Goal: Task Accomplishment & Management: Use online tool/utility

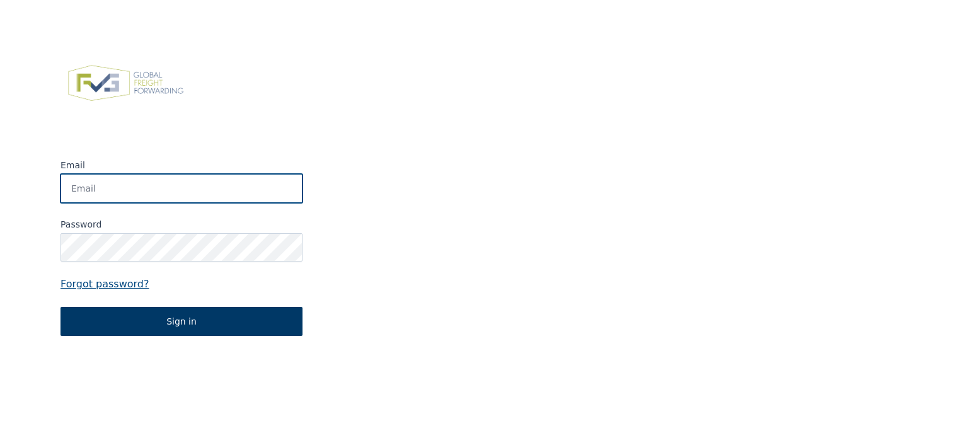
type input "[PERSON_NAME][EMAIL_ADDRESS][DOMAIN_NAME]"
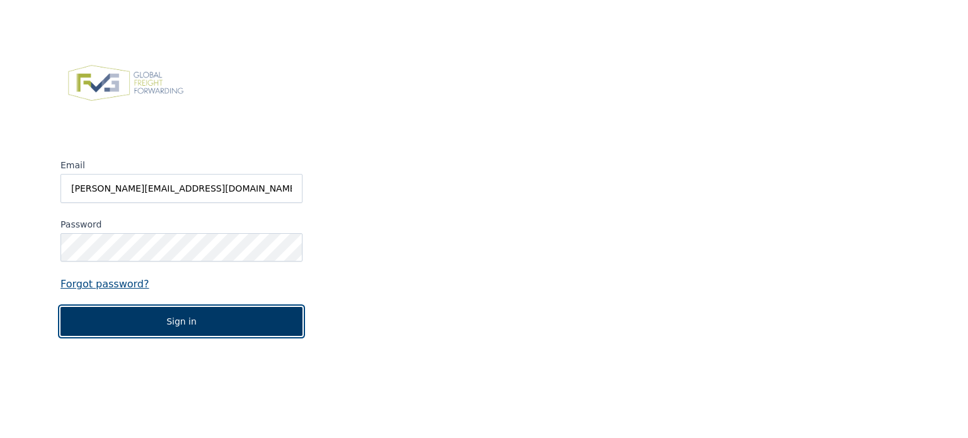
click at [215, 317] on button "Sign in" at bounding box center [181, 321] width 242 height 29
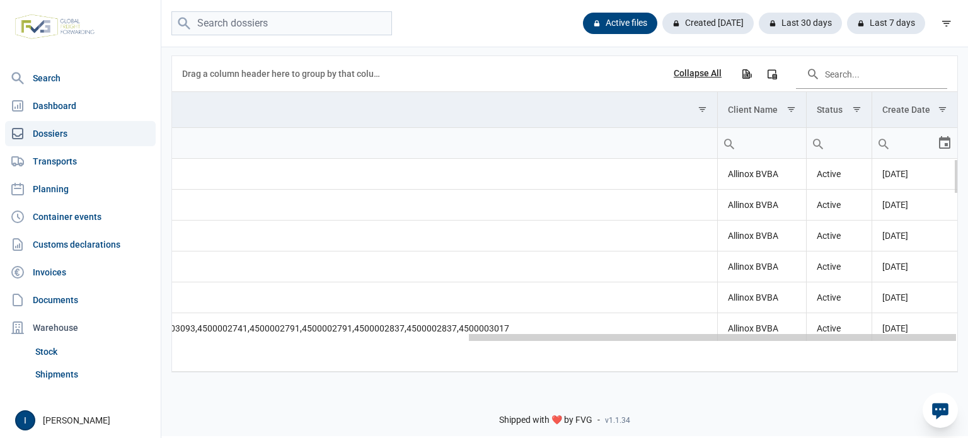
drag, startPoint x: 648, startPoint y: 340, endPoint x: 967, endPoint y: 319, distance: 320.2
click at [967, 319] on body "For evaluation purposes only. Redistribution prohibited. Please register an exi…" at bounding box center [484, 197] width 968 height 438
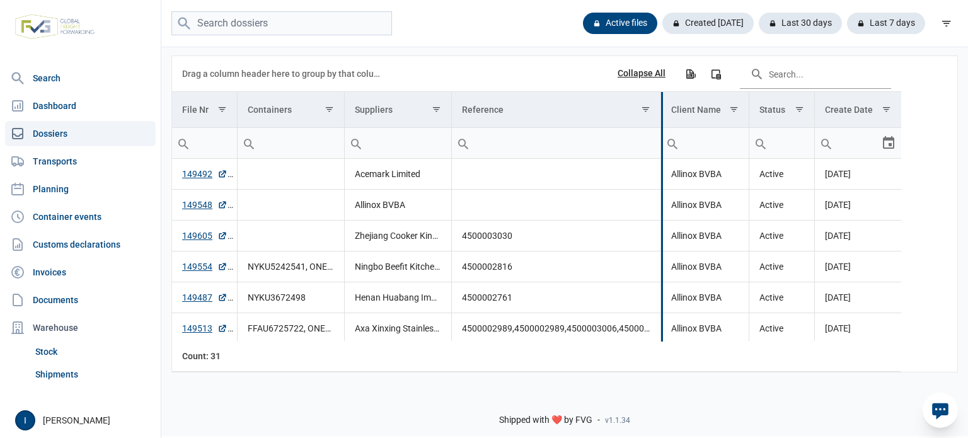
drag, startPoint x: 718, startPoint y: 110, endPoint x: 135, endPoint y: 138, distance: 583.0
click at [135, 138] on div "Search Dashboard Dossiers Transports Planning Container events Customs declarat…" at bounding box center [484, 217] width 968 height 438
click at [767, 75] on input "Search in the data grid" at bounding box center [815, 74] width 151 height 30
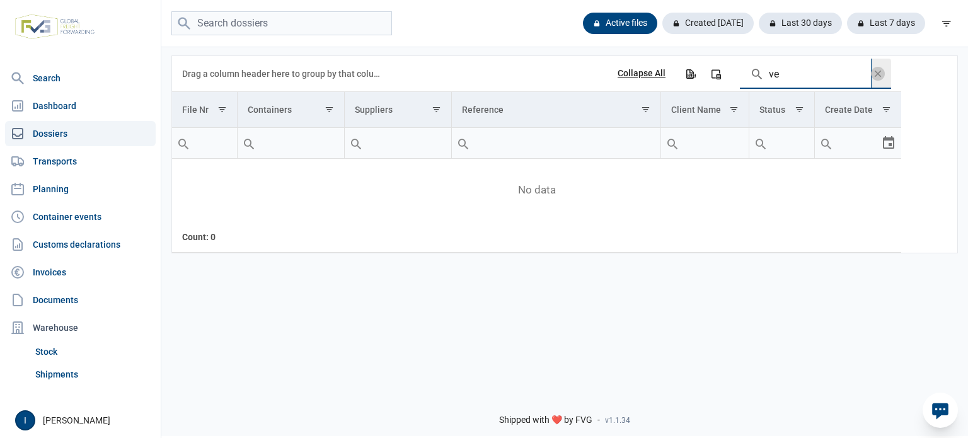
type input "v"
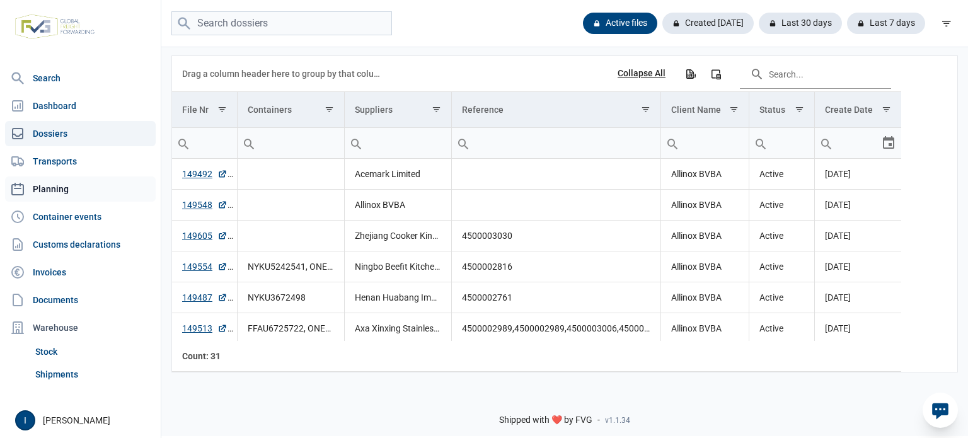
click at [56, 186] on link "Planning" at bounding box center [80, 188] width 151 height 25
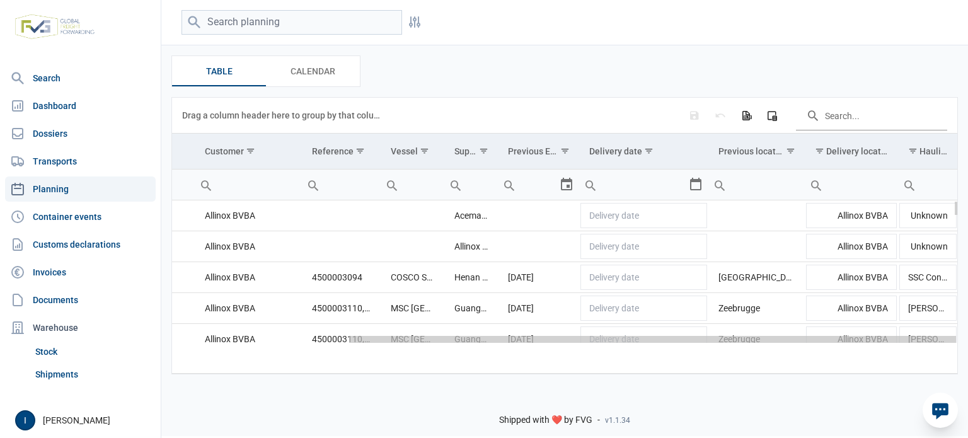
drag, startPoint x: 741, startPoint y: 342, endPoint x: 967, endPoint y: 352, distance: 226.5
click at [967, 352] on body "For evaluation purposes only. Redistribution prohibited. Please register an exi…" at bounding box center [484, 197] width 968 height 438
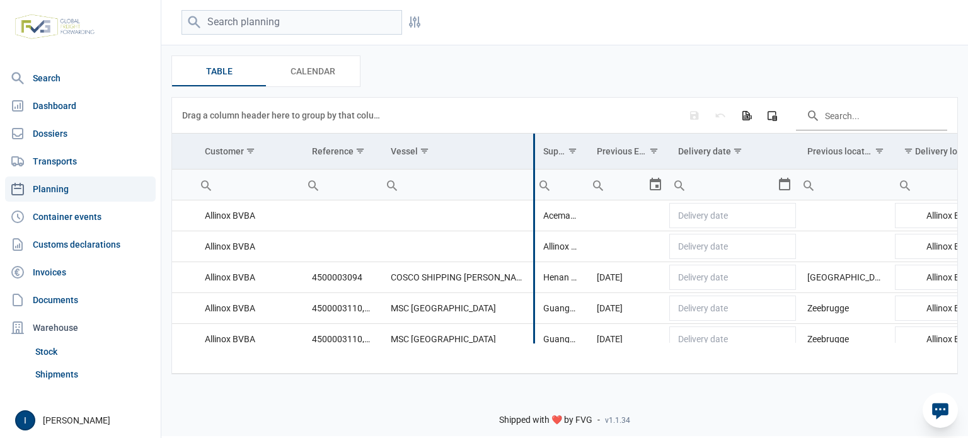
drag, startPoint x: 444, startPoint y: 149, endPoint x: 532, endPoint y: 151, distance: 88.9
click at [532, 151] on div "Data grid with 43 rows and 11 columns Drag a column header here to group by tha…" at bounding box center [564, 236] width 785 height 276
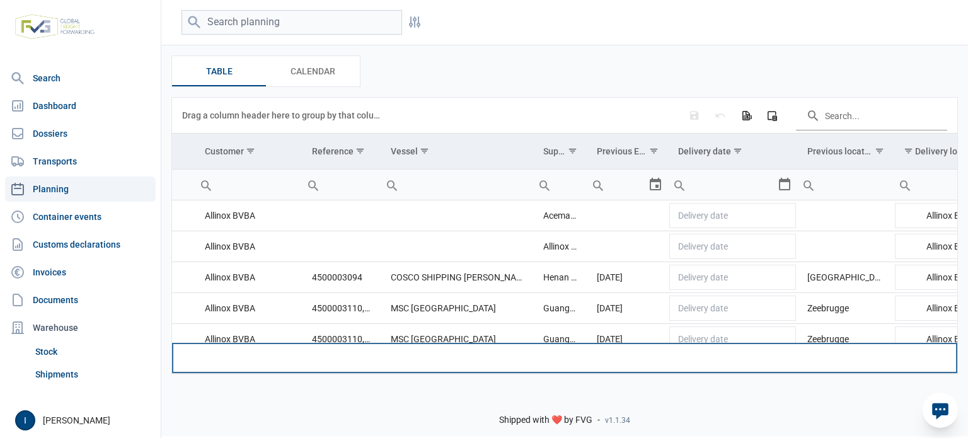
drag, startPoint x: 538, startPoint y: 345, endPoint x: 461, endPoint y: 348, distance: 76.3
click at [461, 348] on tr "Count: 43" at bounding box center [496, 358] width 1101 height 30
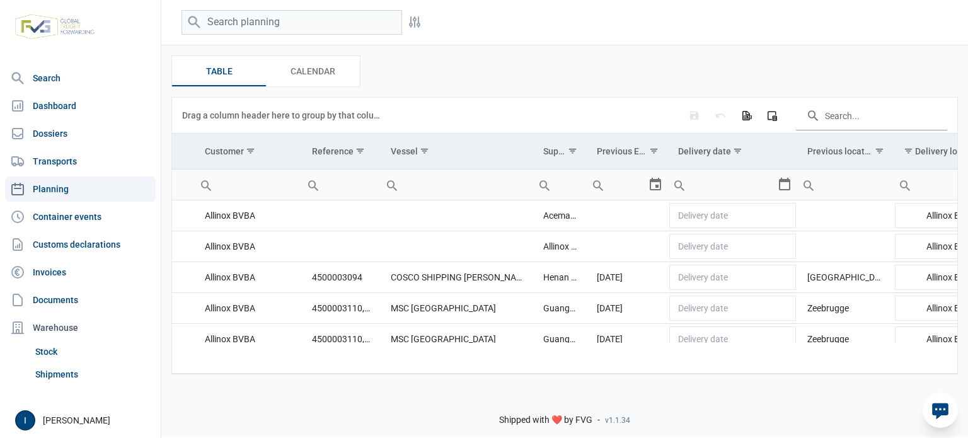
click at [714, 416] on div "Shipped with ❤️ by FVG - v1.1.34" at bounding box center [564, 410] width 807 height 54
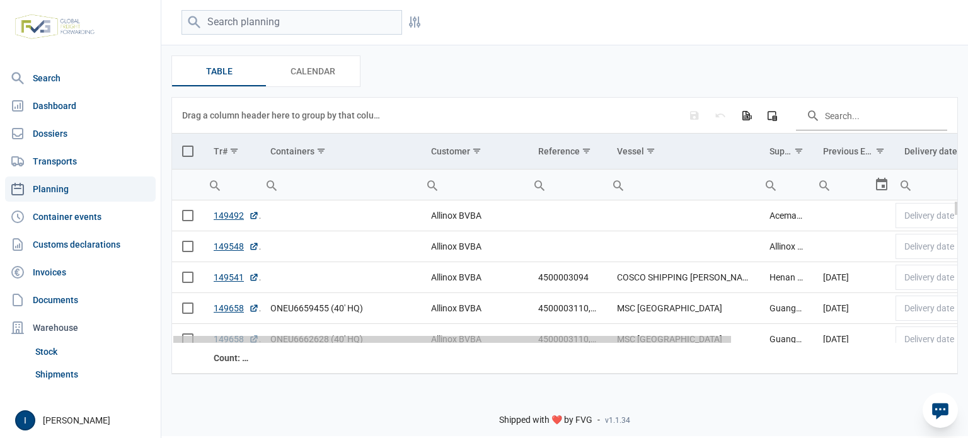
drag, startPoint x: 673, startPoint y: 342, endPoint x: 420, endPoint y: 338, distance: 253.4
click at [420, 338] on body "For evaluation purposes only. Redistribution prohibited. Please register an exi…" at bounding box center [484, 197] width 968 height 438
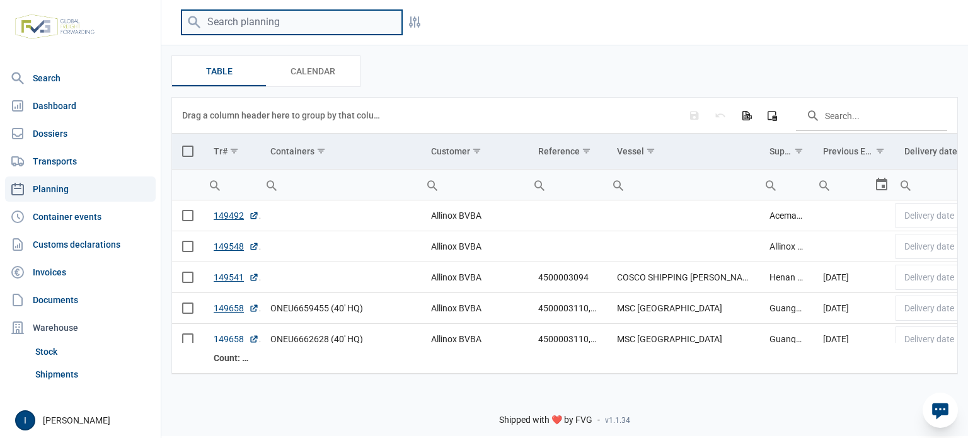
click at [265, 21] on input "search" at bounding box center [291, 22] width 221 height 25
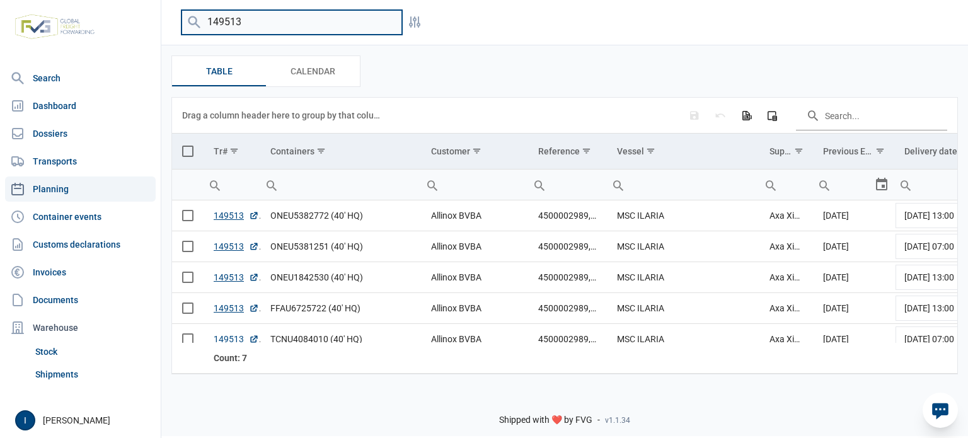
drag, startPoint x: 252, startPoint y: 20, endPoint x: 205, endPoint y: 21, distance: 47.3
click at [205, 21] on input "149513" at bounding box center [291, 22] width 221 height 25
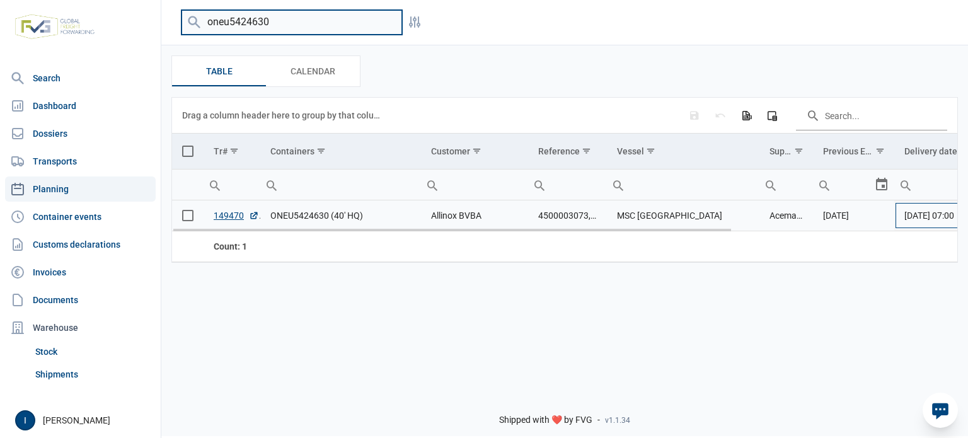
type input "oneu5424630"
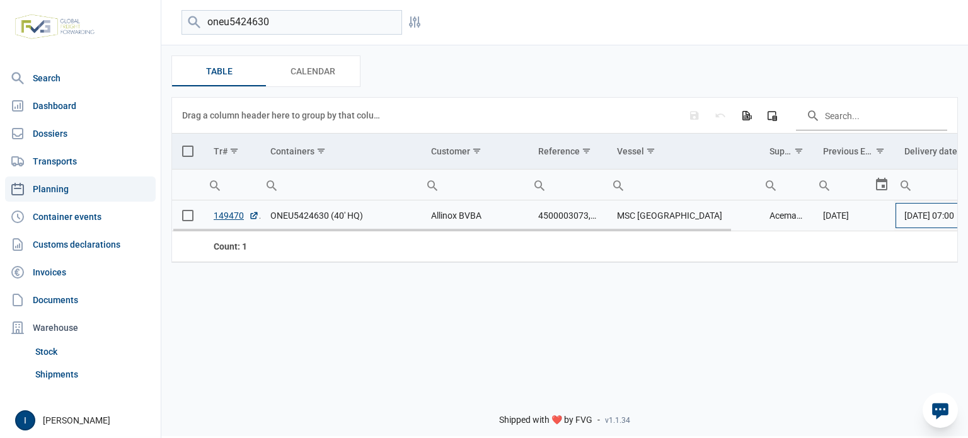
click at [954, 214] on span "[DATE] 07:00" at bounding box center [929, 215] width 50 height 10
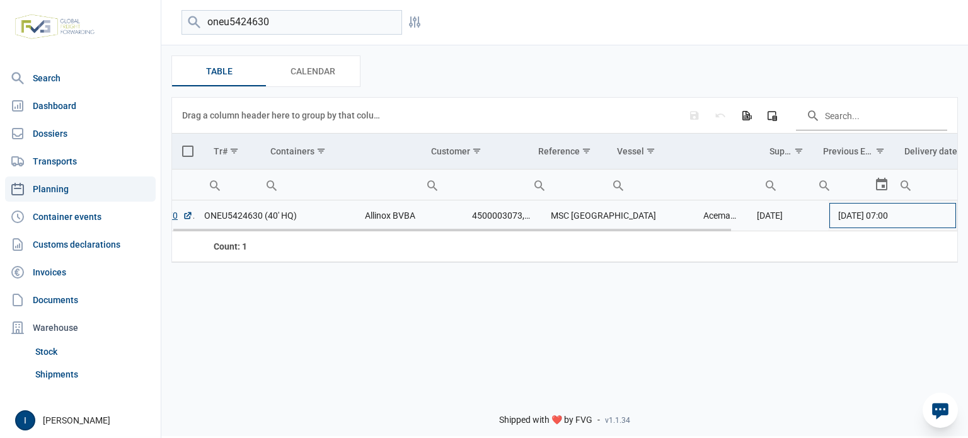
scroll to position [0, 66]
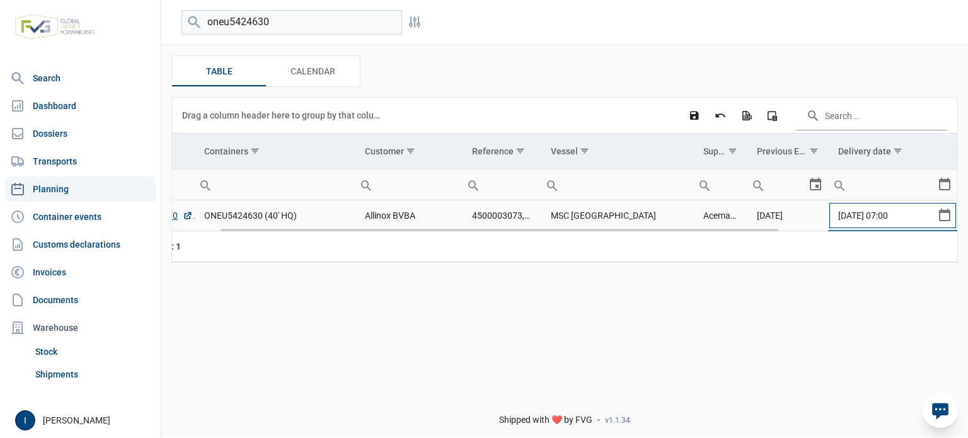
click at [943, 214] on div "Select" at bounding box center [949, 215] width 15 height 30
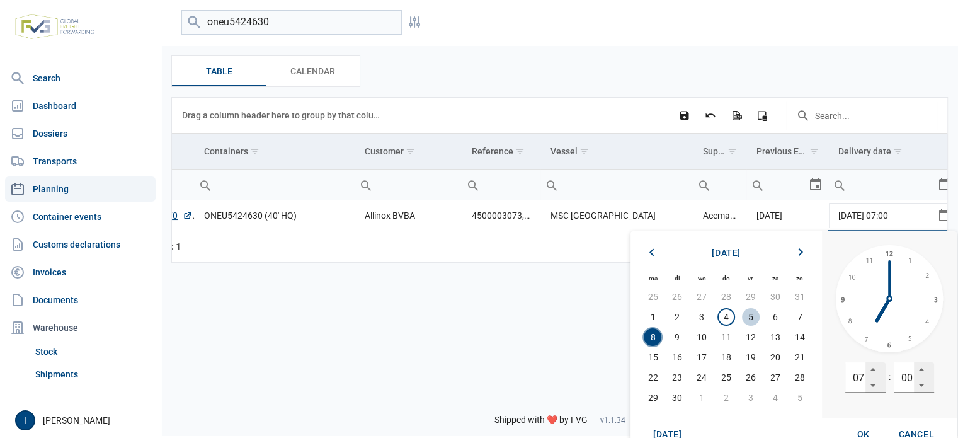
click at [747, 316] on span "5" at bounding box center [751, 317] width 18 height 18
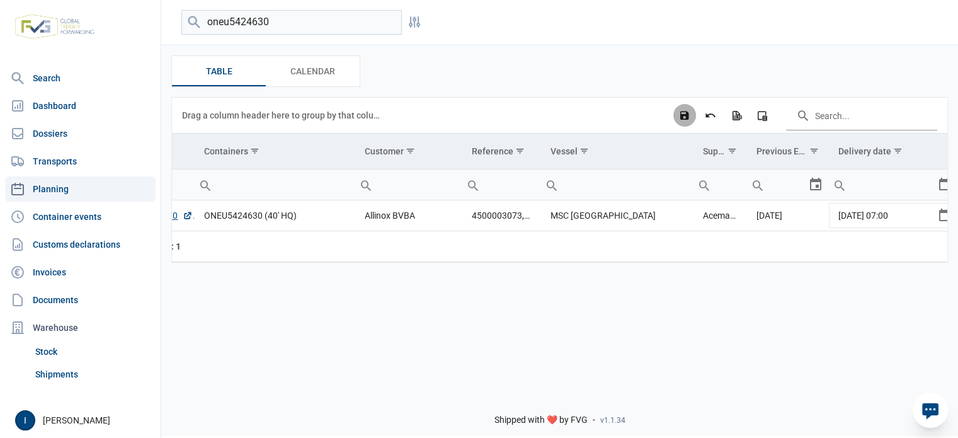
click at [686, 119] on icon "Save changes" at bounding box center [684, 115] width 11 height 11
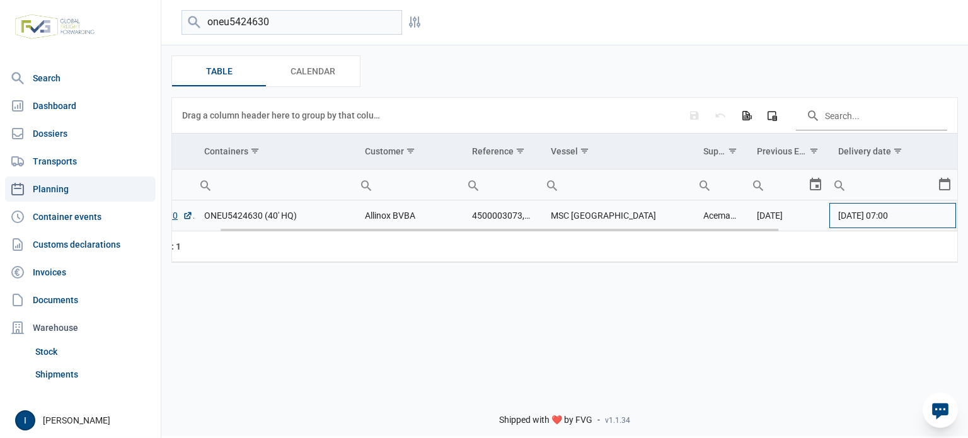
click at [882, 214] on span "[DATE] 07:00" at bounding box center [863, 215] width 50 height 10
click at [945, 217] on div "Select" at bounding box center [949, 215] width 15 height 30
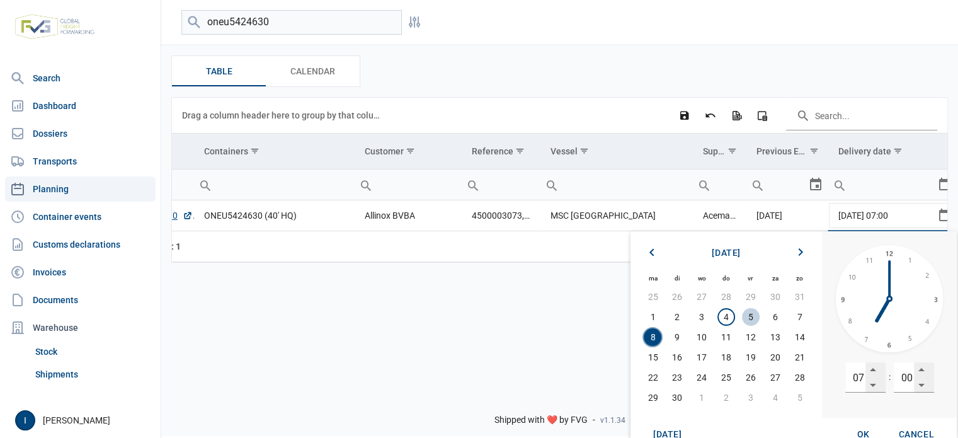
click at [749, 314] on span "5" at bounding box center [751, 317] width 18 height 18
click at [865, 431] on span "OK" at bounding box center [864, 434] width 13 height 10
type input "[DATE] 07:00"
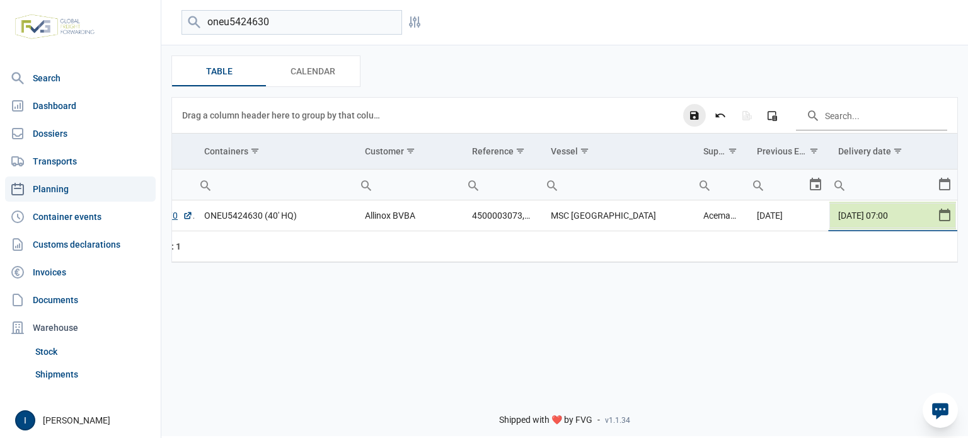
click at [693, 115] on icon "Save changes" at bounding box center [694, 115] width 11 height 11
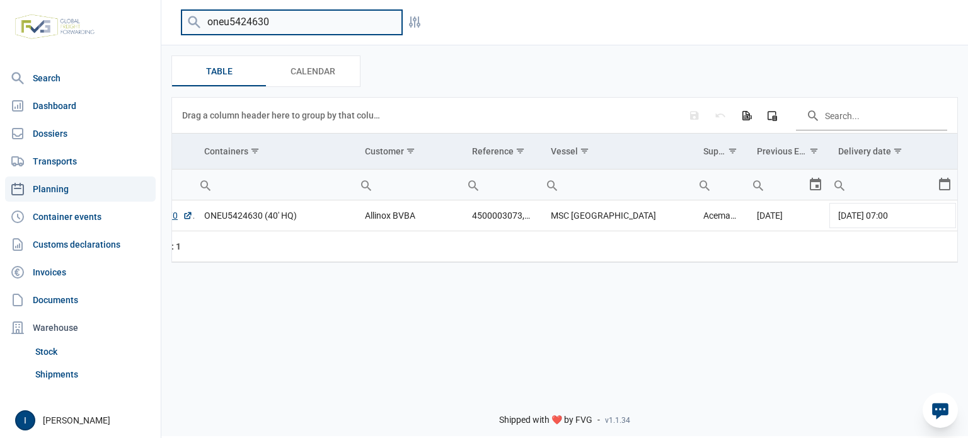
drag, startPoint x: 258, startPoint y: 17, endPoint x: 202, endPoint y: 16, distance: 56.1
click at [202, 16] on input "oneu5424630" at bounding box center [291, 22] width 221 height 25
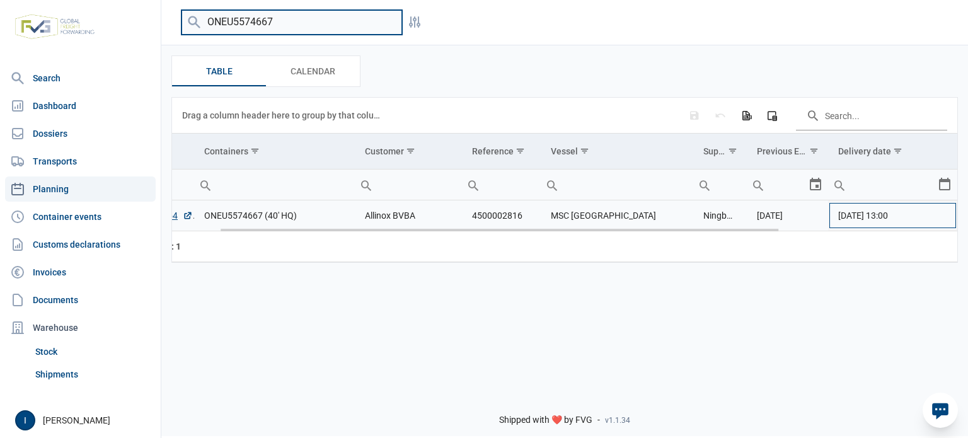
type input "ONEU5574667"
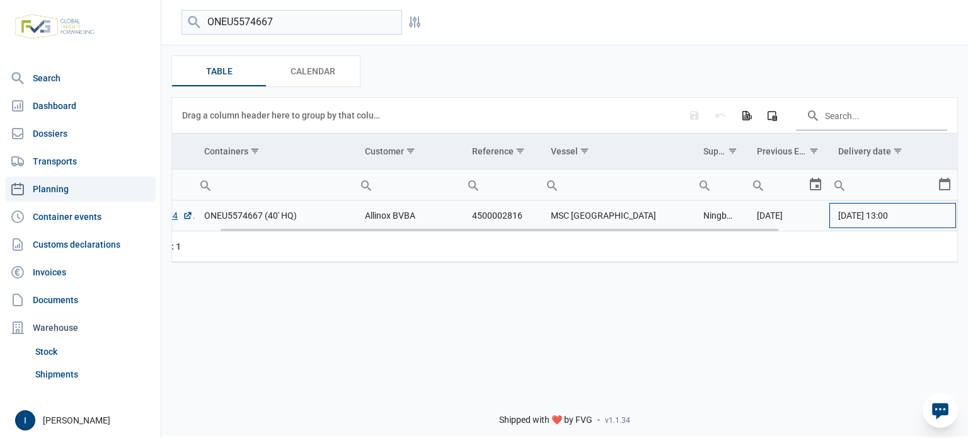
click at [944, 216] on td "[DATE] 13:00" at bounding box center [892, 215] width 129 height 31
click at [944, 216] on div "Select" at bounding box center [949, 215] width 15 height 30
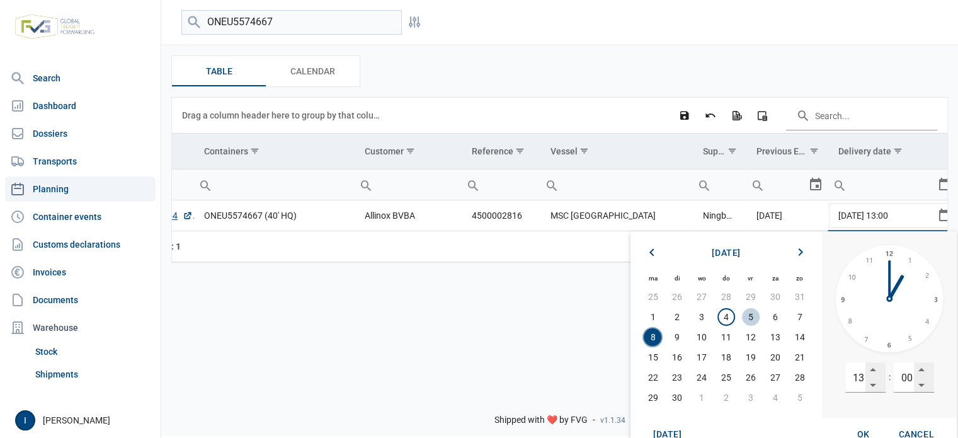
click at [754, 317] on span "5" at bounding box center [751, 317] width 18 height 18
click at [865, 430] on span "OK" at bounding box center [864, 434] width 13 height 10
type input "[DATE] 13:00"
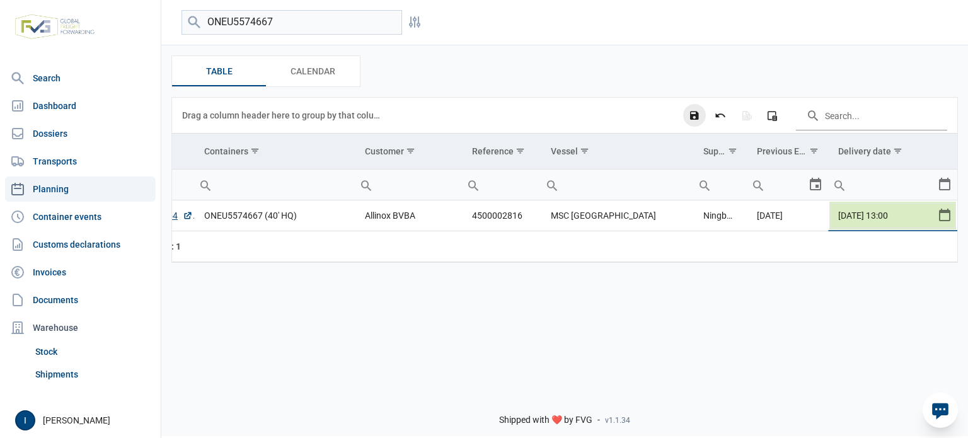
click at [694, 116] on icon "Save changes" at bounding box center [694, 115] width 11 height 11
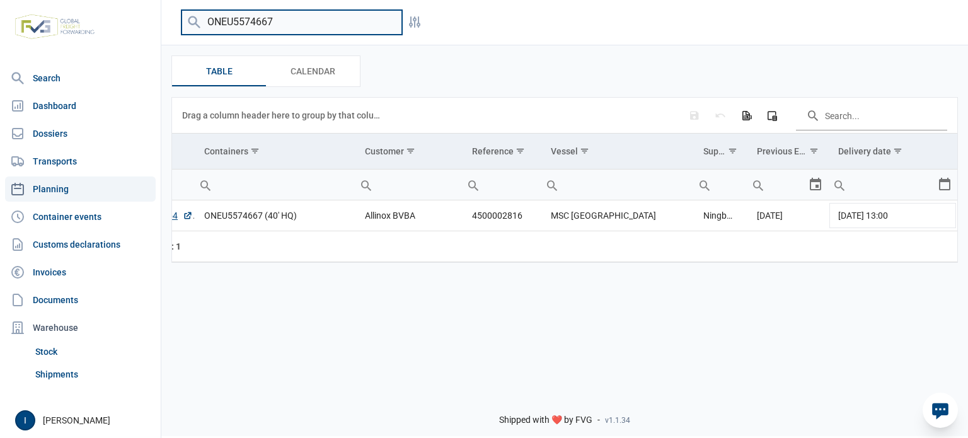
drag, startPoint x: 277, startPoint y: 20, endPoint x: 196, endPoint y: 21, distance: 81.3
click at [196, 21] on div "ONEU5574667" at bounding box center [291, 22] width 221 height 25
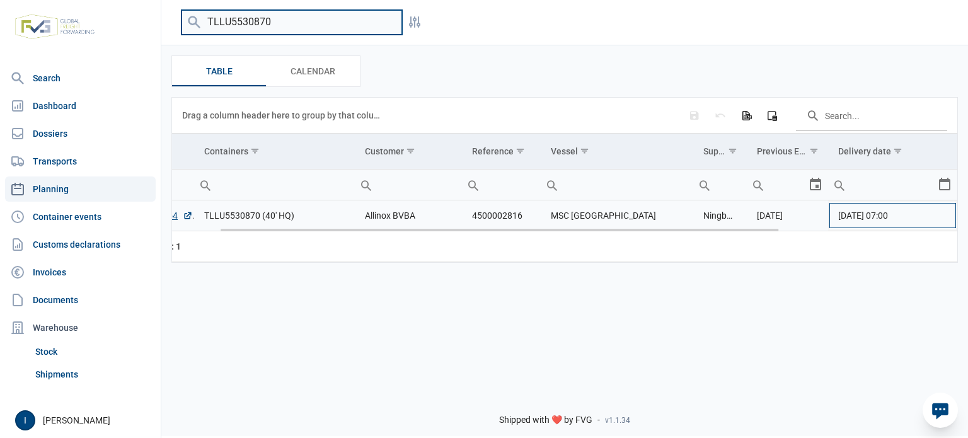
type input "TLLU5530870"
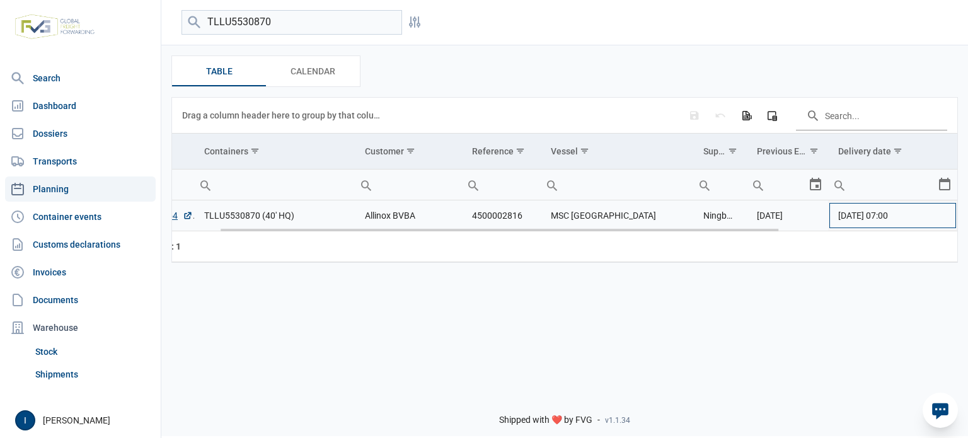
click at [945, 217] on td "[DATE] 07:00" at bounding box center [892, 215] width 129 height 31
click at [944, 216] on div "Select" at bounding box center [949, 215] width 15 height 30
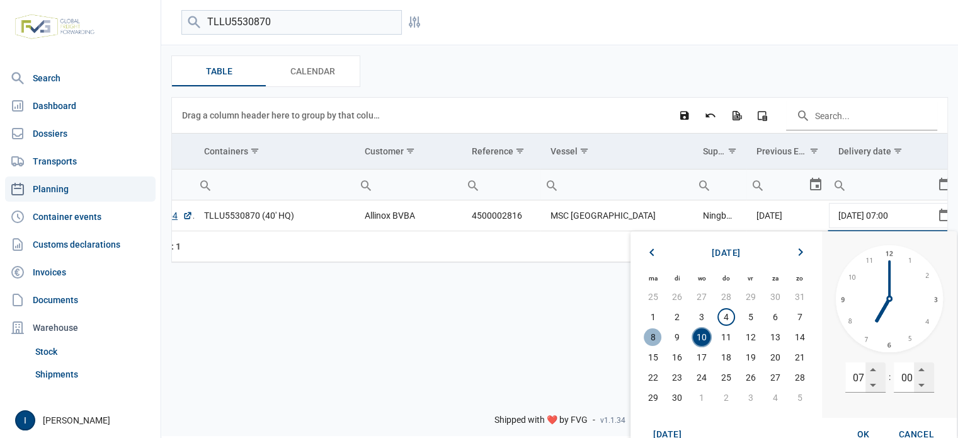
click at [650, 335] on span "8" at bounding box center [653, 337] width 18 height 18
click at [865, 428] on div "OK" at bounding box center [864, 434] width 40 height 23
type input "[DATE] 07:00"
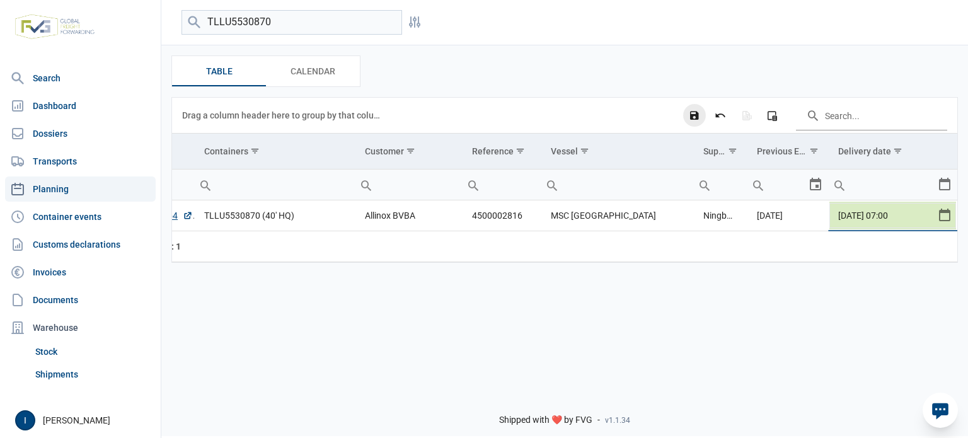
click at [694, 115] on icon "Save changes" at bounding box center [694, 115] width 11 height 11
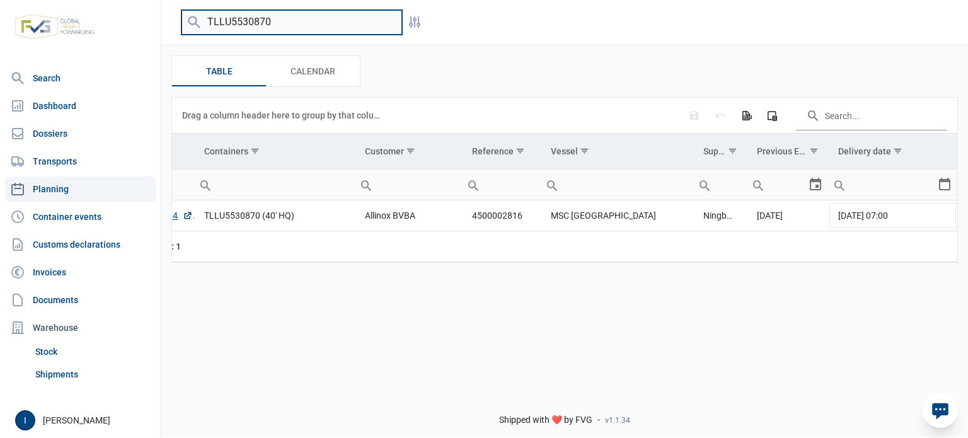
drag, startPoint x: 296, startPoint y: 19, endPoint x: 203, endPoint y: 20, distance: 92.6
click at [203, 20] on input "TLLU5530870" at bounding box center [291, 22] width 221 height 25
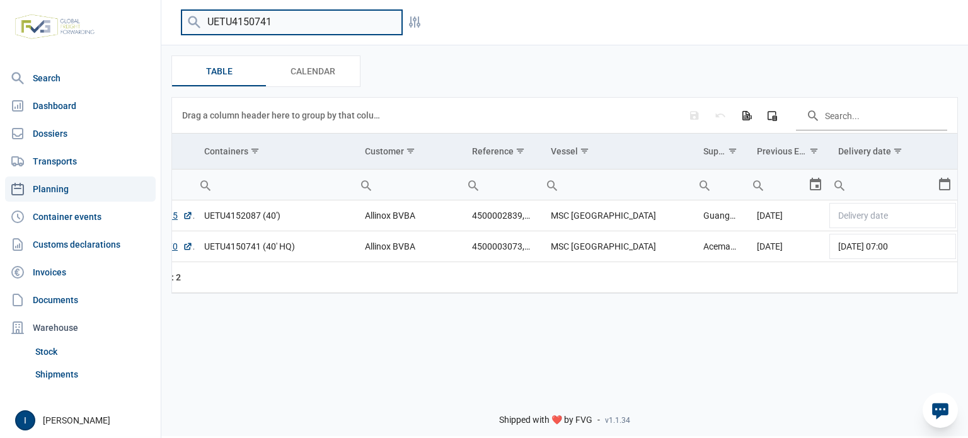
type input "UETU4150741"
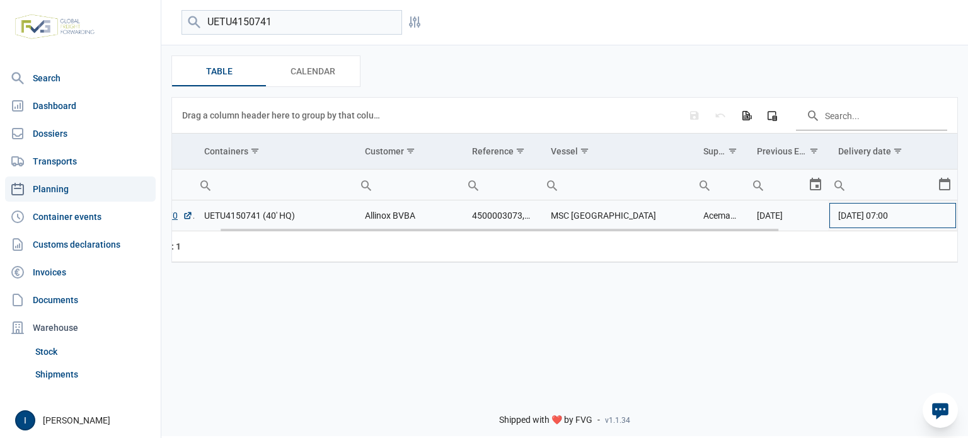
click at [940, 216] on td "[DATE] 07:00" at bounding box center [892, 215] width 129 height 31
click at [942, 216] on div "Select" at bounding box center [949, 215] width 15 height 30
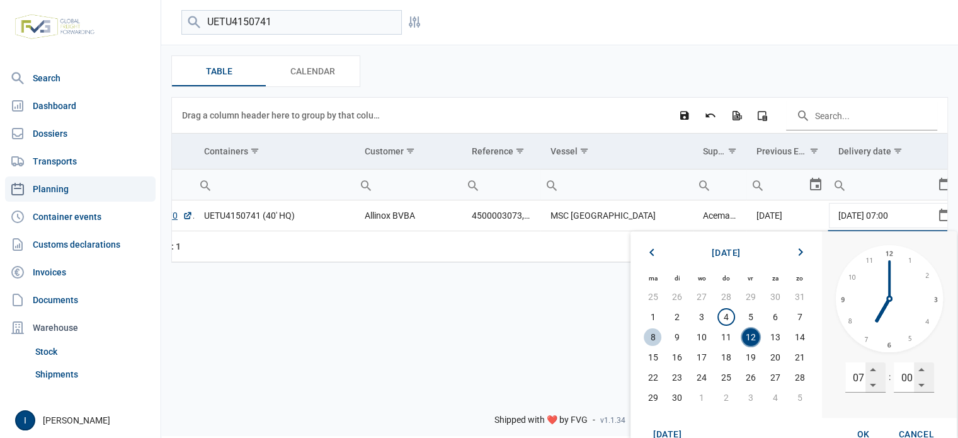
click at [655, 337] on span "8" at bounding box center [653, 337] width 18 height 18
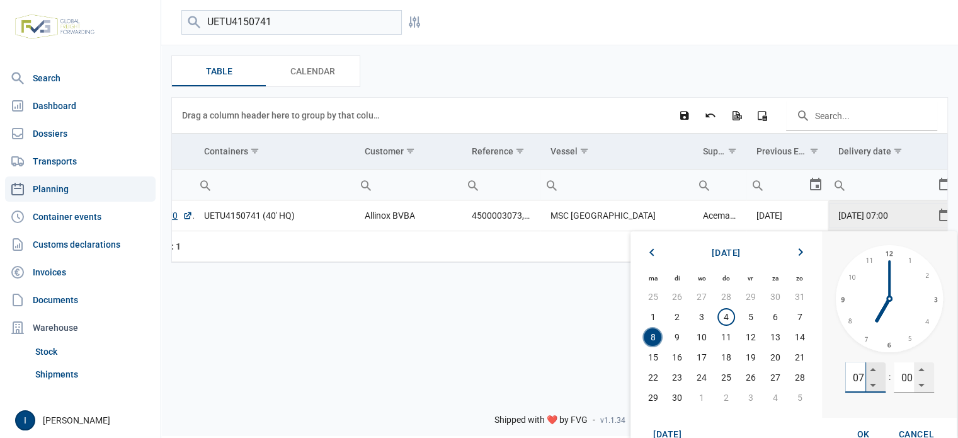
click at [858, 375] on input "07" at bounding box center [856, 377] width 20 height 30
type input "13"
click at [867, 430] on span "OK" at bounding box center [864, 434] width 13 height 10
type input "[DATE] 13:00"
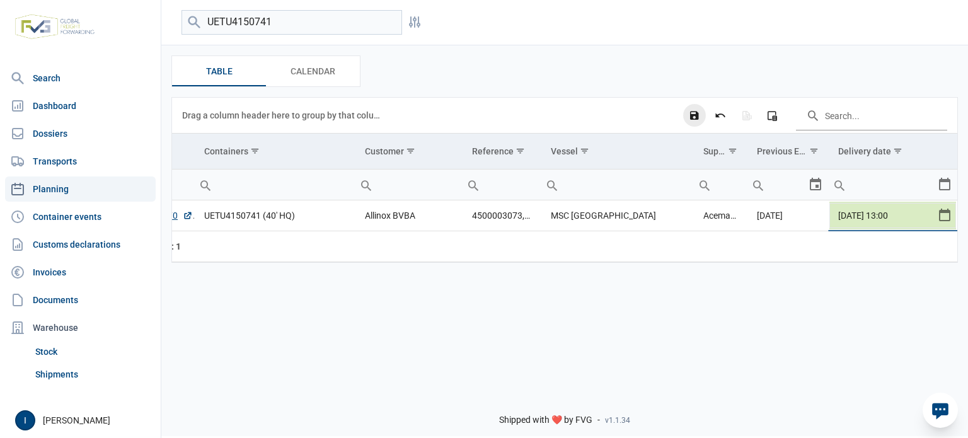
click at [694, 114] on icon "Save changes" at bounding box center [694, 115] width 11 height 11
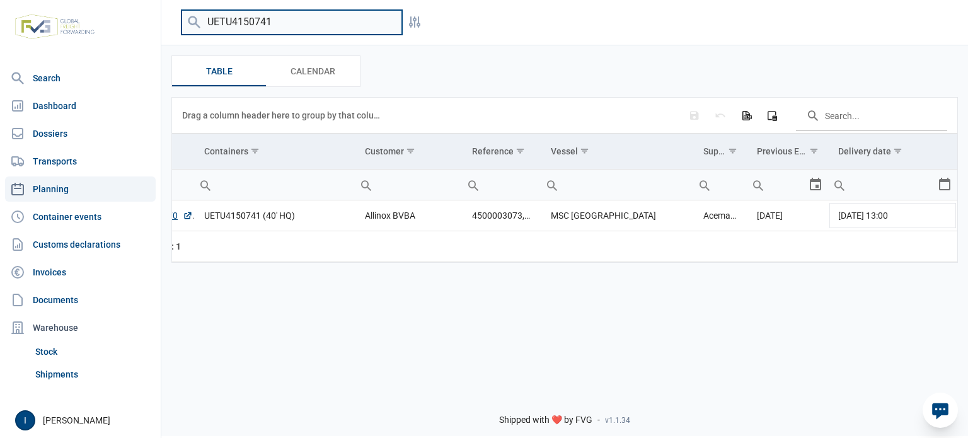
drag, startPoint x: 275, startPoint y: 19, endPoint x: 173, endPoint y: 21, distance: 101.5
click at [173, 21] on div "UETU4150741 Filters" at bounding box center [564, 22] width 807 height 25
type input "T"
drag, startPoint x: 289, startPoint y: 20, endPoint x: 204, endPoint y: 17, distance: 85.7
click at [204, 17] on input "NYKU5242541" at bounding box center [291, 22] width 221 height 25
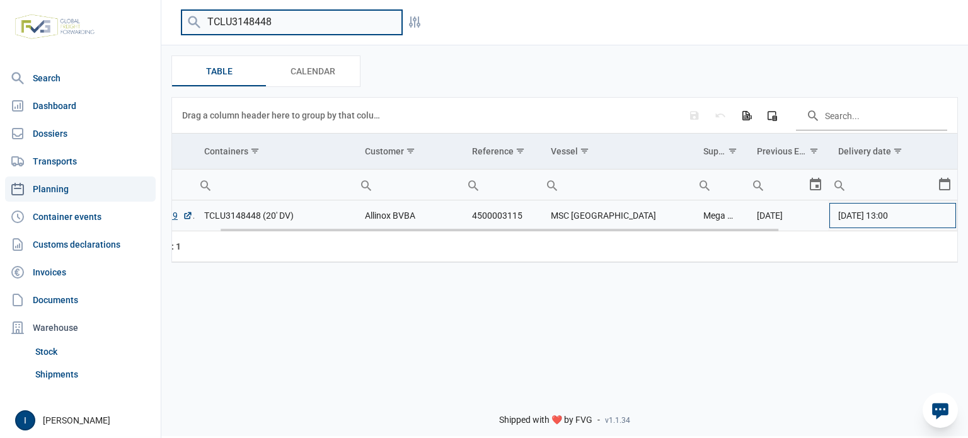
type input "TCLU3148448"
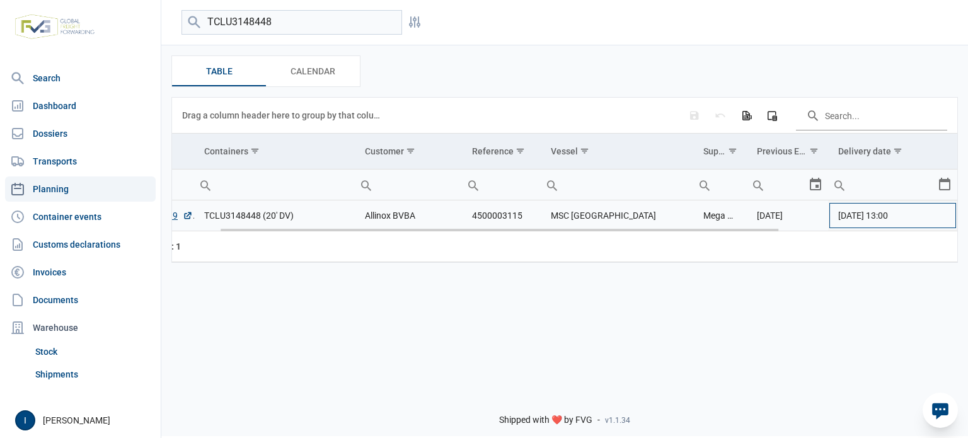
click at [943, 214] on td "[DATE] 13:00" at bounding box center [892, 215] width 129 height 31
click at [943, 214] on div "Select" at bounding box center [949, 215] width 15 height 30
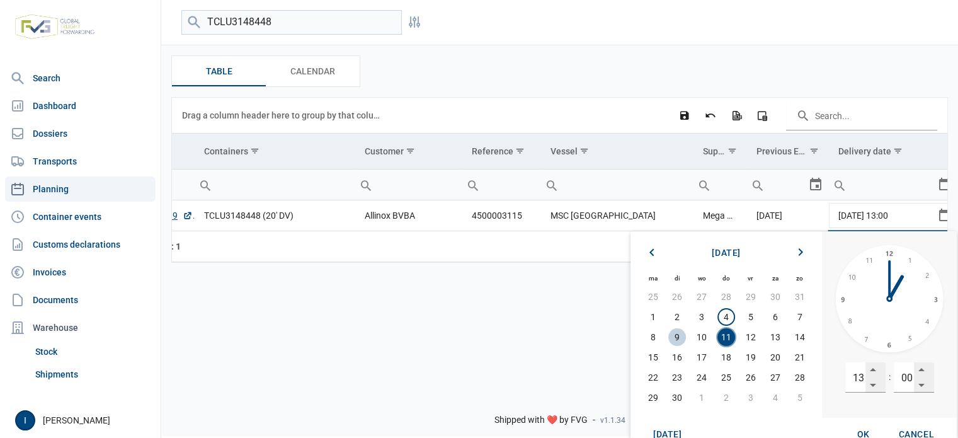
click at [678, 335] on span "9" at bounding box center [678, 337] width 18 height 18
click at [860, 430] on span "OK" at bounding box center [864, 434] width 13 height 10
type input "[DATE] 13:00"
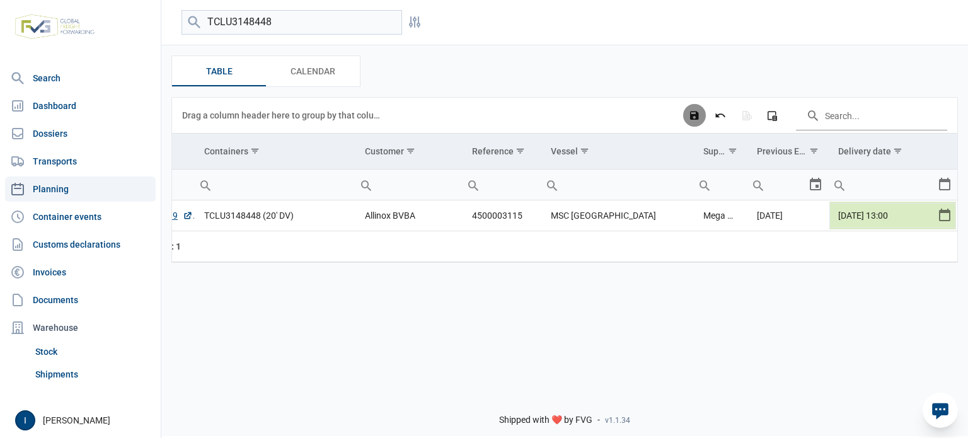
click at [693, 113] on icon "Save changes" at bounding box center [694, 115] width 11 height 11
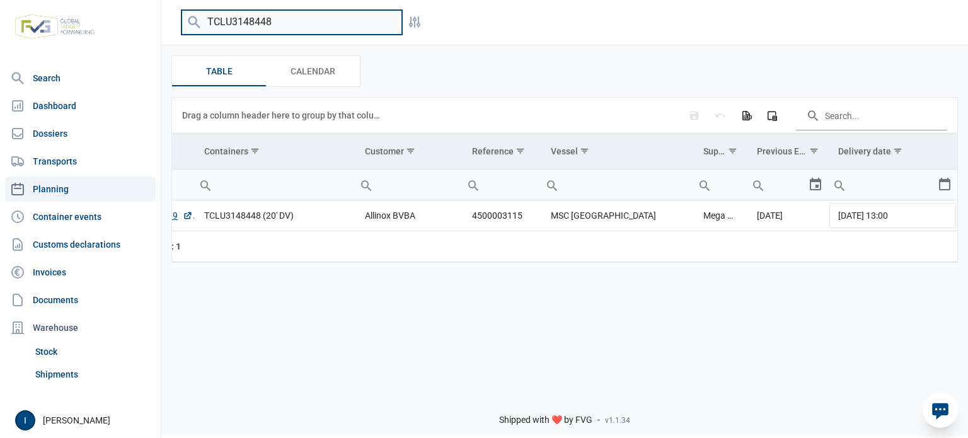
drag, startPoint x: 282, startPoint y: 20, endPoint x: 198, endPoint y: 19, distance: 84.4
click at [198, 19] on div "TCLU3148448" at bounding box center [291, 22] width 221 height 25
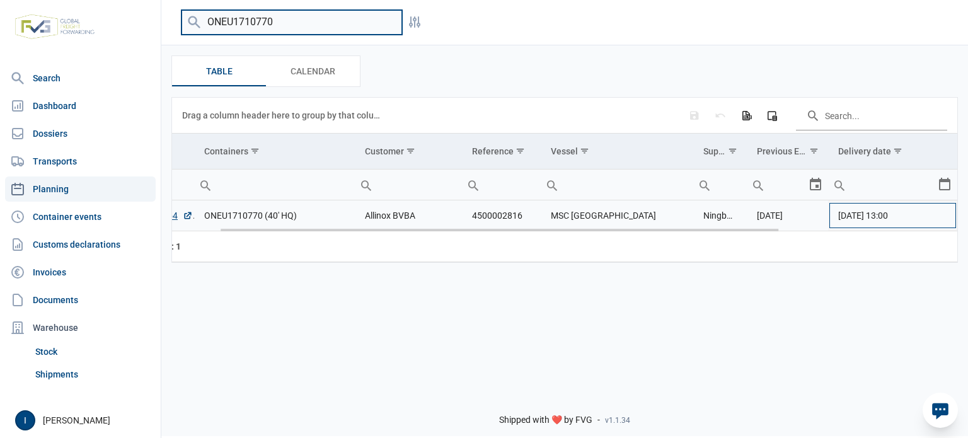
type input "ONEU1710770"
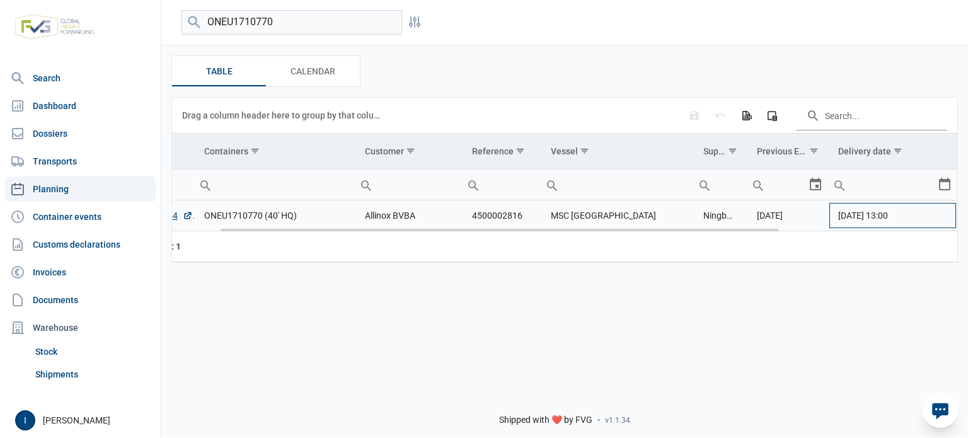
click at [949, 215] on td "[DATE] 13:00" at bounding box center [892, 215] width 129 height 31
click at [944, 216] on div "Select" at bounding box center [949, 215] width 15 height 30
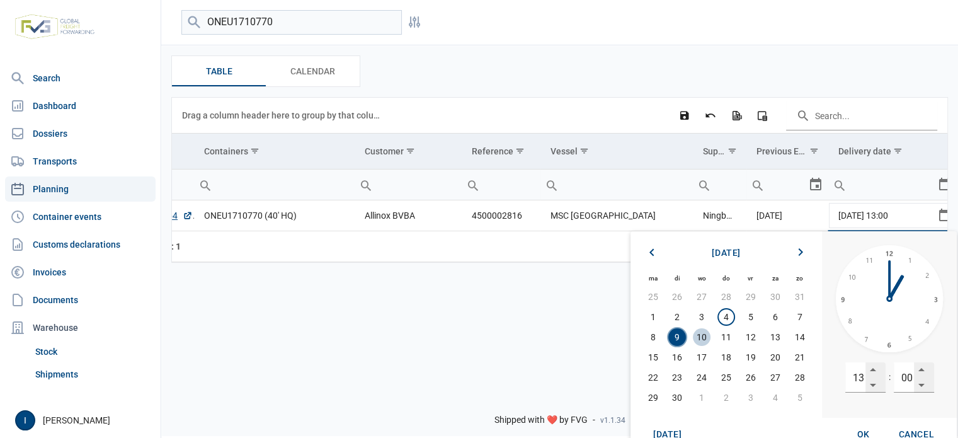
click at [703, 337] on span "10" at bounding box center [702, 337] width 18 height 18
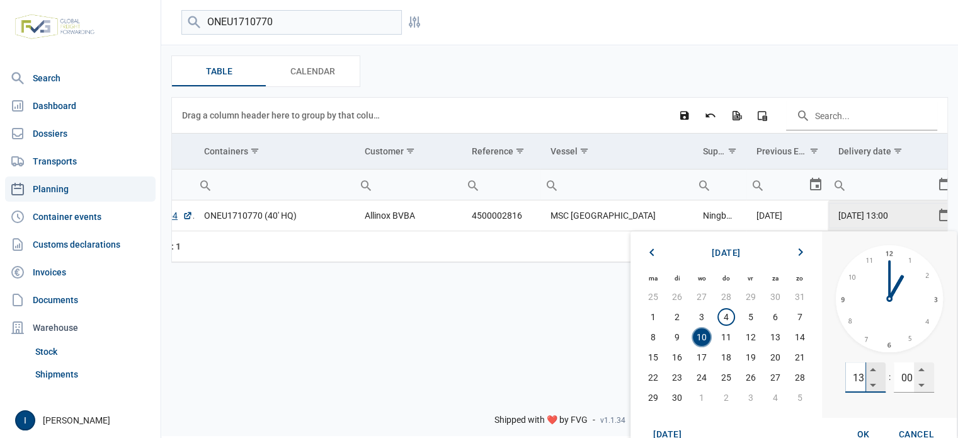
click at [860, 376] on input "13" at bounding box center [856, 377] width 20 height 30
type input "07"
click at [863, 432] on span "OK" at bounding box center [864, 434] width 13 height 10
type input "[DATE] 07:00"
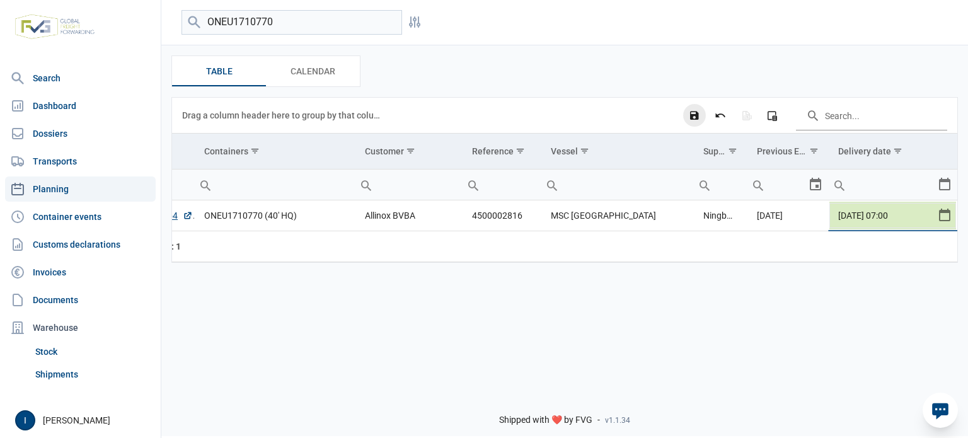
click at [694, 115] on icon "Save changes" at bounding box center [694, 115] width 11 height 11
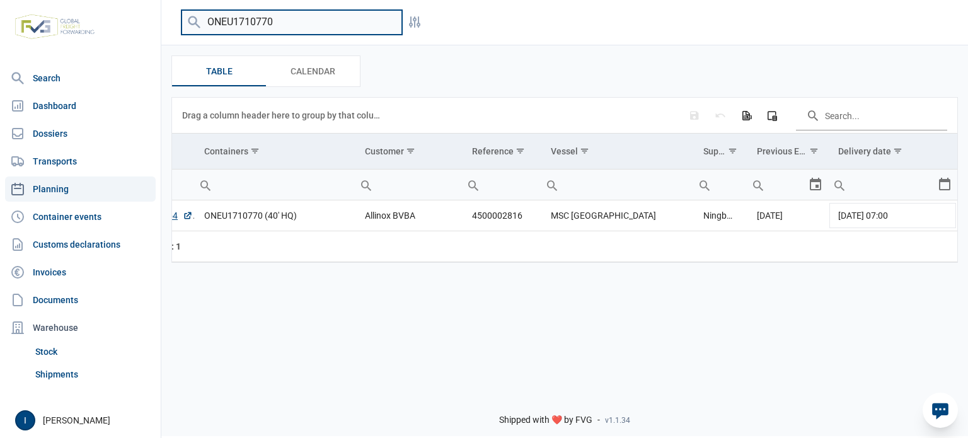
drag, startPoint x: 292, startPoint y: 19, endPoint x: 187, endPoint y: 12, distance: 106.1
click at [187, 12] on input "ONEU1710770" at bounding box center [291, 22] width 221 height 25
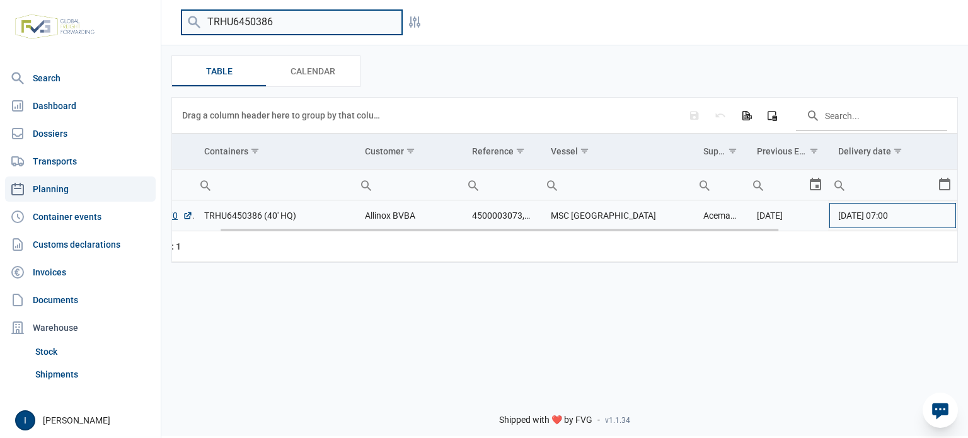
type input "TRHU6450386"
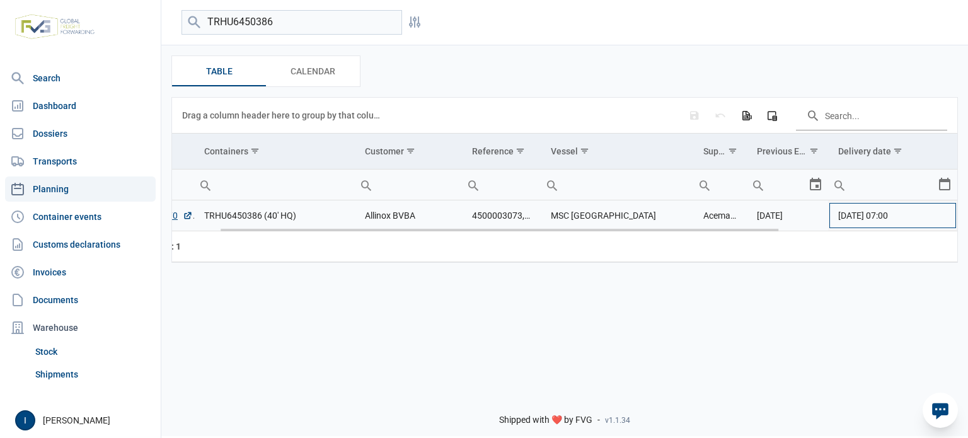
click at [935, 217] on td "[DATE] 07:00" at bounding box center [892, 215] width 129 height 31
click at [943, 216] on div "Select" at bounding box center [949, 215] width 15 height 30
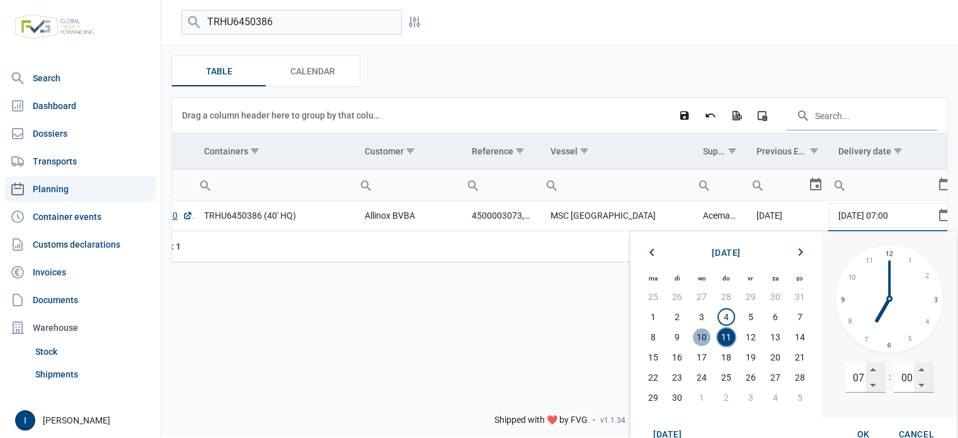
click at [706, 337] on span "10" at bounding box center [702, 337] width 18 height 18
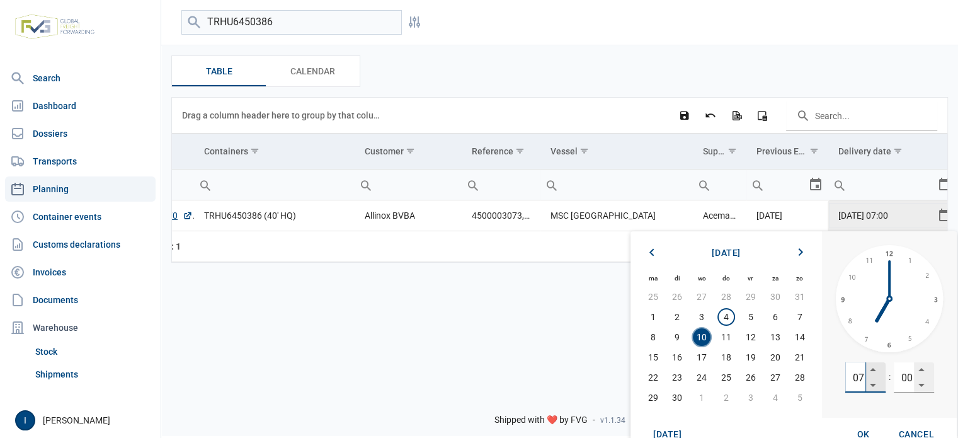
drag, startPoint x: 853, startPoint y: 383, endPoint x: 882, endPoint y: 379, distance: 28.5
click at [882, 379] on div "07" at bounding box center [866, 377] width 40 height 30
type input "13"
click at [862, 433] on span "OK" at bounding box center [864, 434] width 13 height 10
type input "[DATE] 13:00"
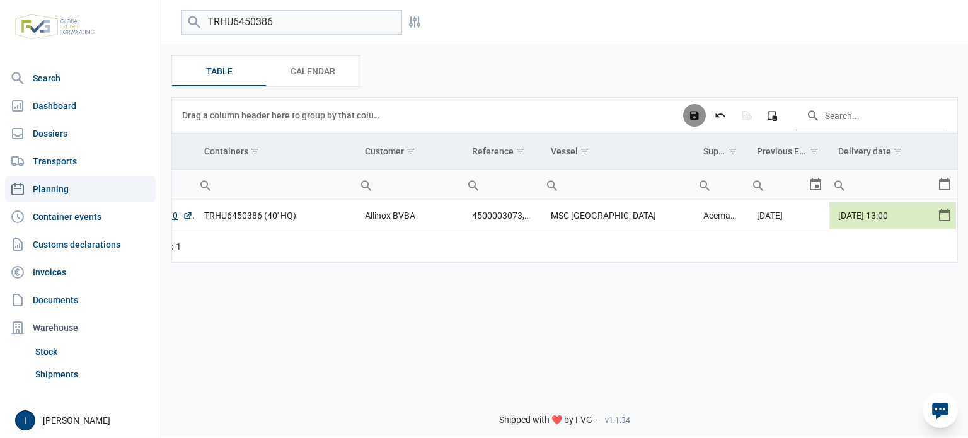
click at [693, 116] on icon "Save changes" at bounding box center [694, 115] width 11 height 11
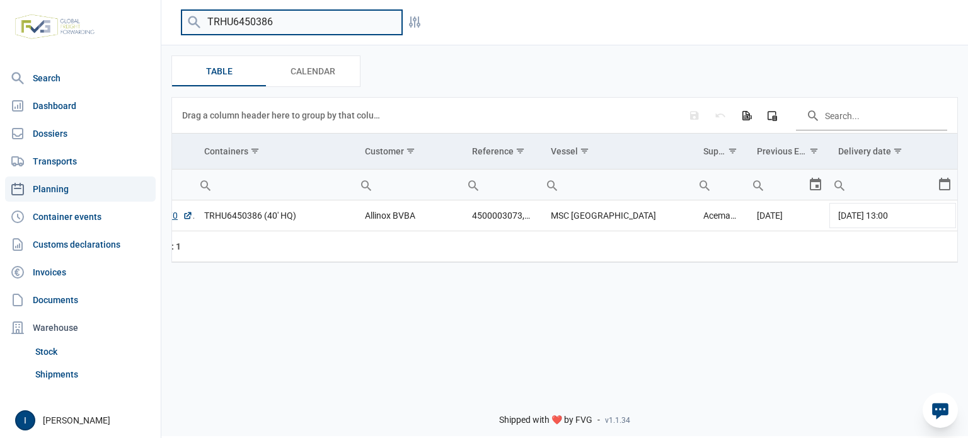
drag, startPoint x: 285, startPoint y: 21, endPoint x: 175, endPoint y: 14, distance: 110.5
click at [175, 14] on div "TRHU6450386 Filters" at bounding box center [564, 22] width 807 height 25
drag, startPoint x: 280, startPoint y: 21, endPoint x: 202, endPoint y: 18, distance: 77.6
click at [202, 18] on input "UETU4150741" at bounding box center [291, 22] width 221 height 25
drag, startPoint x: 294, startPoint y: 22, endPoint x: 199, endPoint y: 20, distance: 95.2
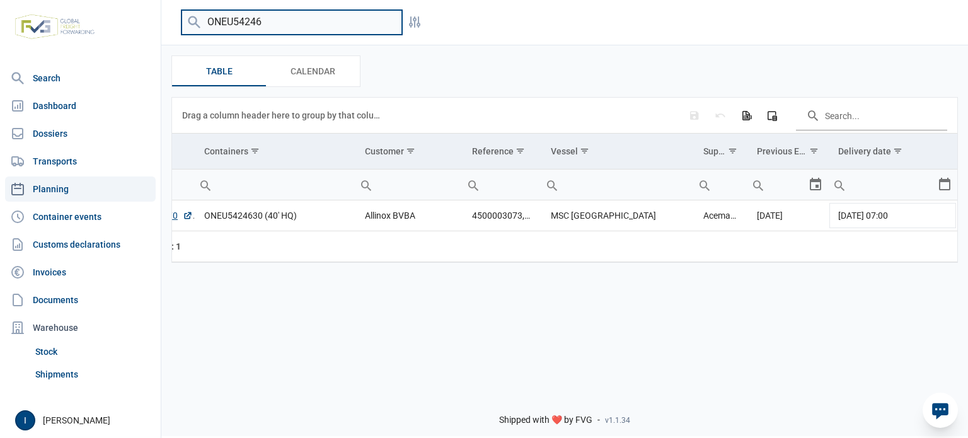
click at [199, 20] on div "ONEU54246" at bounding box center [291, 22] width 221 height 25
drag, startPoint x: 278, startPoint y: 19, endPoint x: 199, endPoint y: 15, distance: 78.9
click at [199, 15] on div "TLLU5530870" at bounding box center [291, 22] width 221 height 25
drag, startPoint x: 285, startPoint y: 20, endPoint x: 208, endPoint y: 19, distance: 76.9
click at [208, 19] on input "NYKU5242541" at bounding box center [291, 22] width 221 height 25
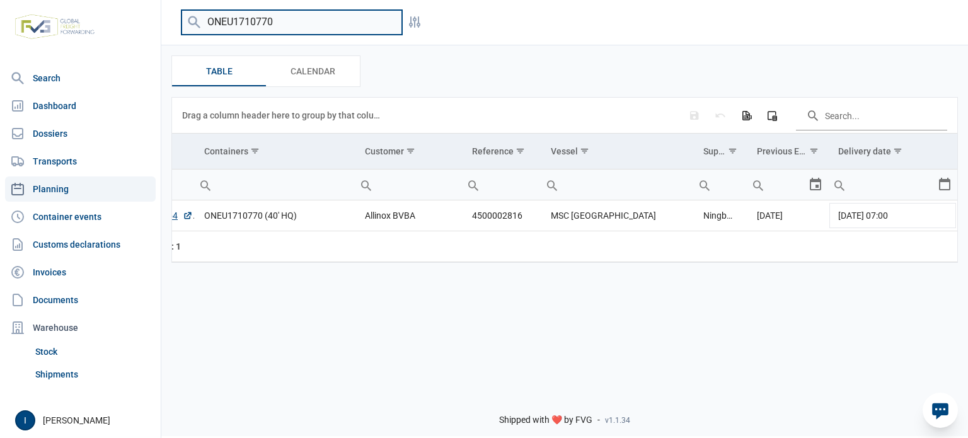
drag, startPoint x: 248, startPoint y: 20, endPoint x: 203, endPoint y: 20, distance: 44.7
click at [203, 20] on input "ONEU1710770" at bounding box center [291, 22] width 221 height 25
drag, startPoint x: 290, startPoint y: 22, endPoint x: 192, endPoint y: 20, distance: 97.7
click at [192, 20] on div "ONEU5574667" at bounding box center [291, 22] width 221 height 25
type input "TCLU3148448"
